Goal: Task Accomplishment & Management: Use online tool/utility

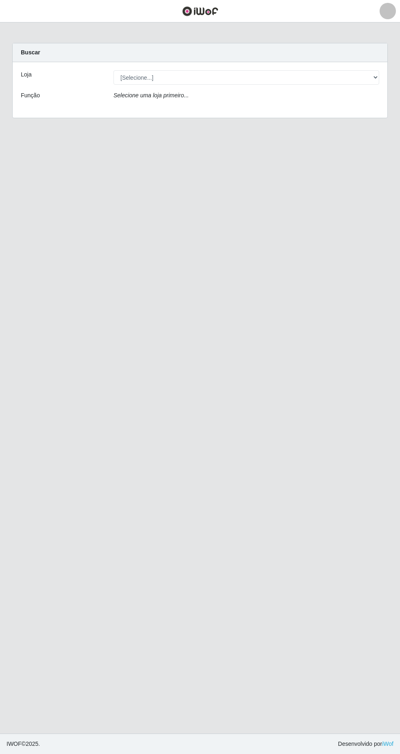
click at [284, 512] on main "Carregando... Buscar Loja [Selecione...] Extrabom - Loja 05 [GEOGRAPHIC_DATA] F…" at bounding box center [200, 377] width 400 height 711
click at [173, 59] on div "Buscar" at bounding box center [200, 52] width 375 height 19
click at [168, 75] on select "[Selecione...] Extrabom - Loja 05 [GEOGRAPHIC_DATA]" at bounding box center [247, 77] width 266 height 14
select select "494"
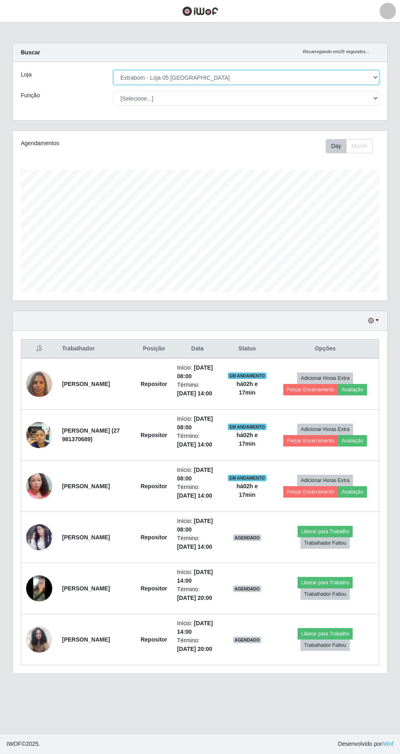
scroll to position [170, 375]
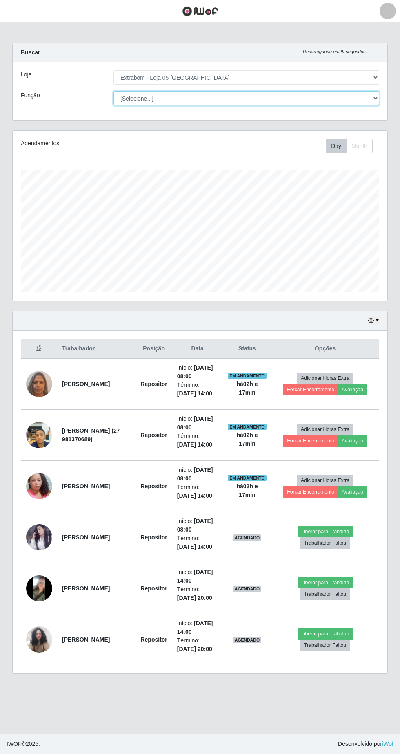
click at [137, 96] on select "[Selecione...] Repositor Repositor + Repositor ++" at bounding box center [247, 98] width 266 height 14
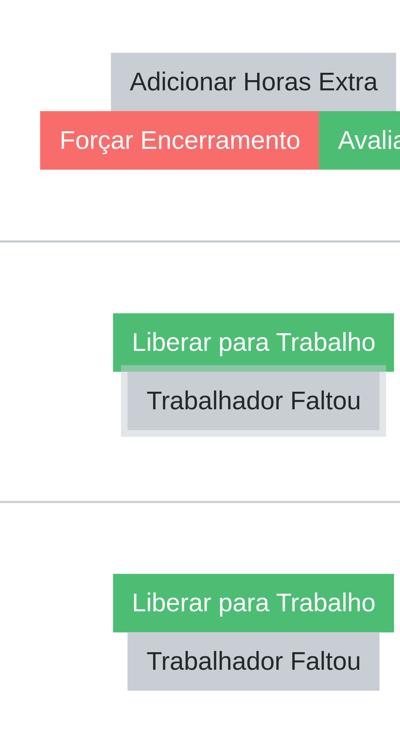
click at [349, 544] on button "Trabalhador Faltou" at bounding box center [325, 542] width 49 height 11
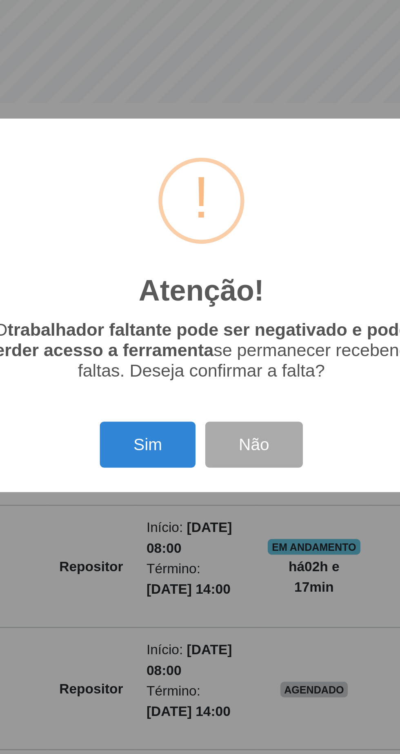
click at [181, 438] on button "Sim" at bounding box center [178, 434] width 40 height 19
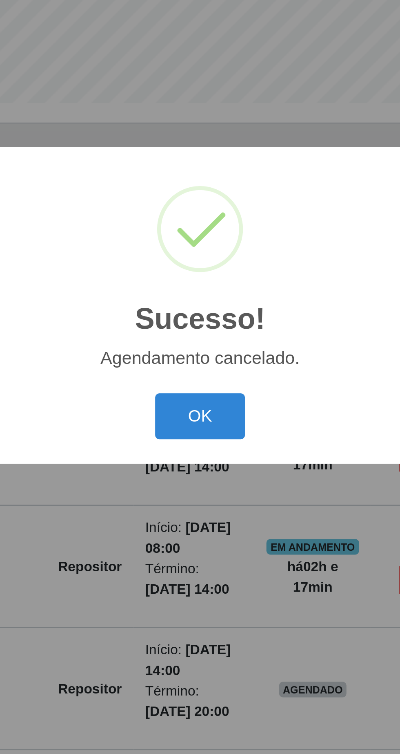
click at [210, 426] on button "OK" at bounding box center [200, 423] width 38 height 19
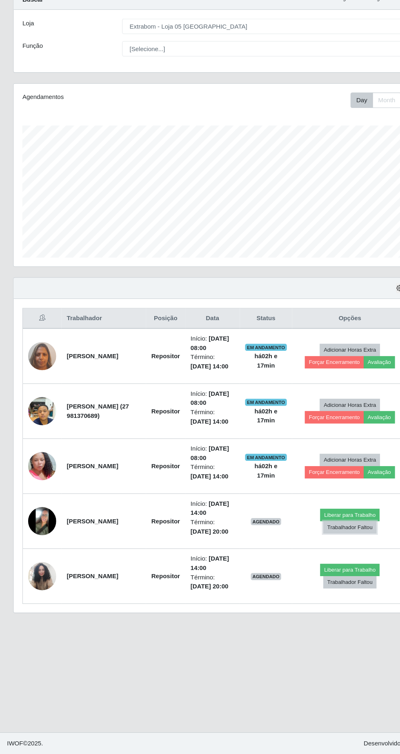
scroll to position [15, 0]
